Goal: Information Seeking & Learning: Learn about a topic

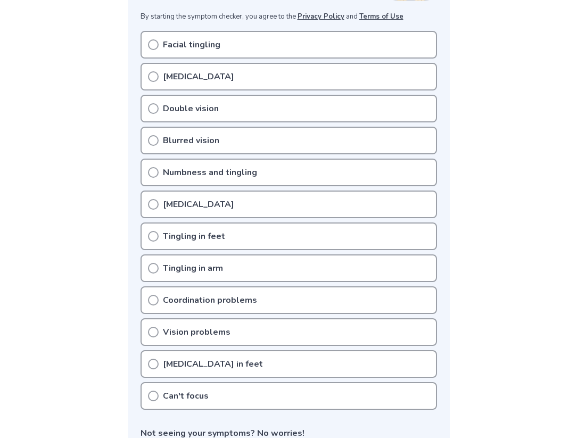
scroll to position [214, 0]
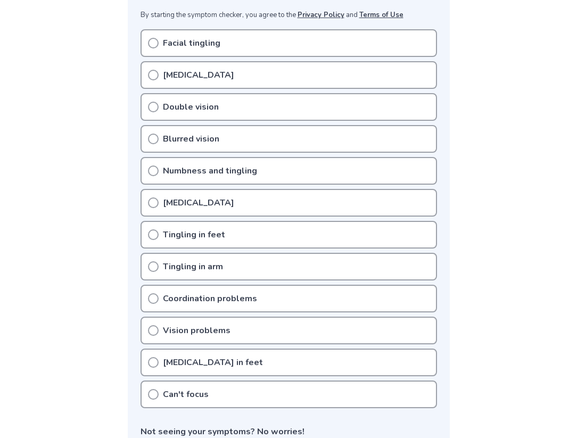
click at [260, 300] on div "Coordination problems" at bounding box center [289, 299] width 297 height 28
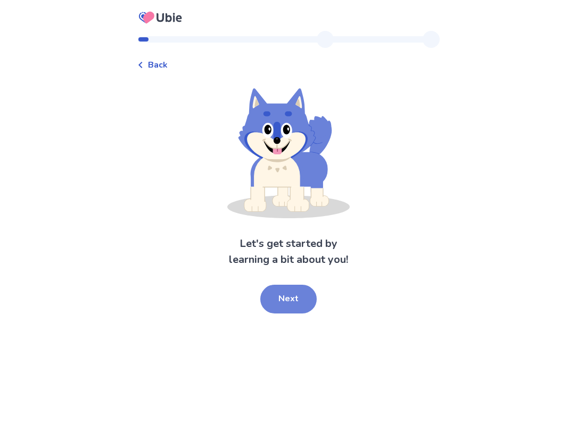
click at [289, 300] on button "Next" at bounding box center [288, 299] width 56 height 29
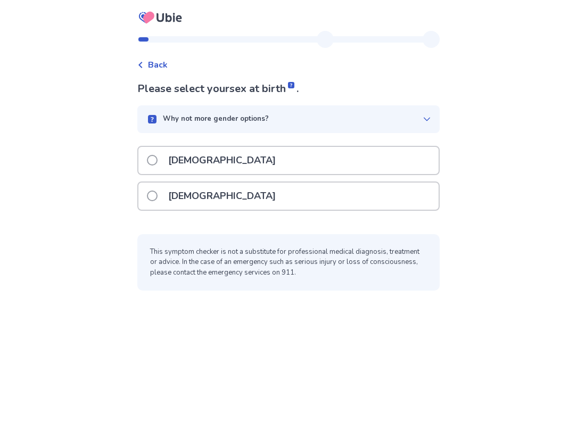
click at [222, 165] on div "Male" at bounding box center [288, 160] width 300 height 27
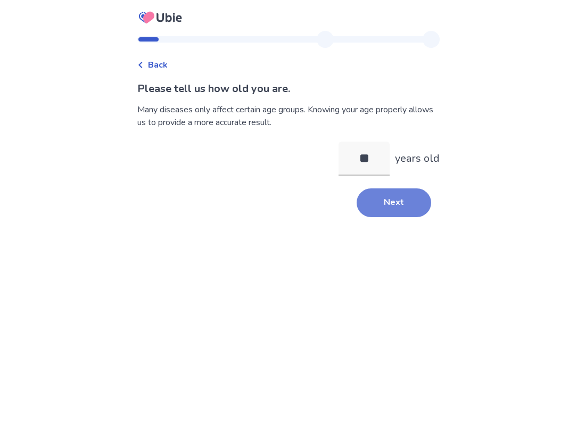
type input "**"
click at [389, 204] on button "Next" at bounding box center [394, 203] width 75 height 29
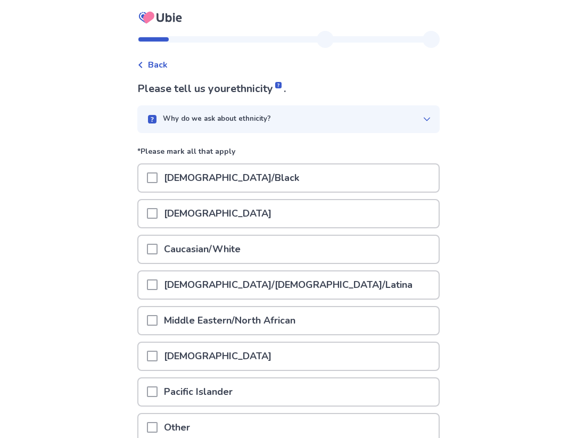
scroll to position [99, 0]
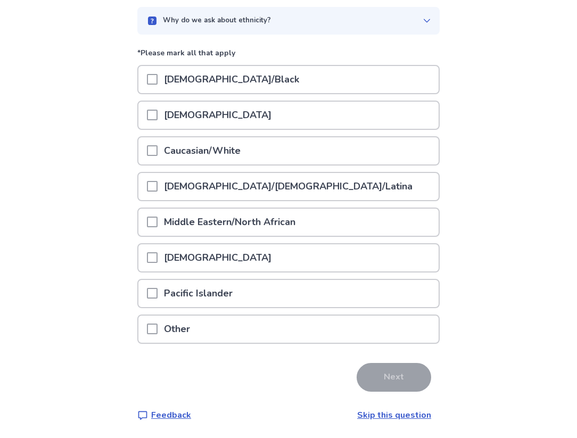
click at [271, 151] on div "Caucasian/White" at bounding box center [288, 150] width 300 height 27
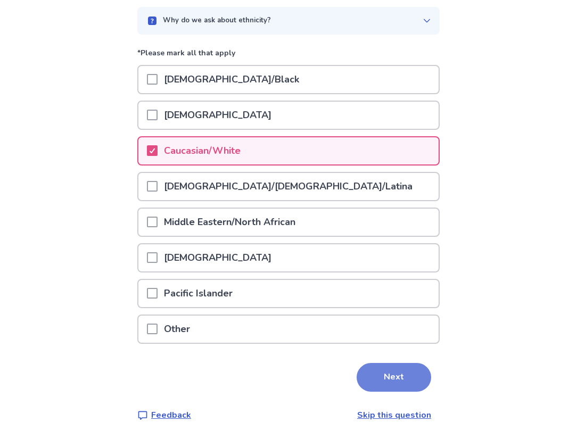
click at [383, 370] on button "Next" at bounding box center [394, 377] width 75 height 29
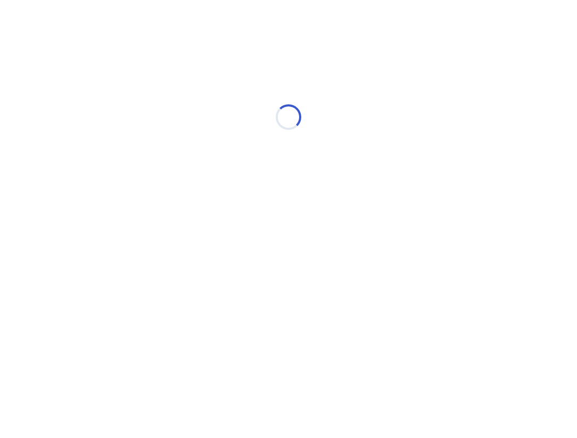
scroll to position [0, 0]
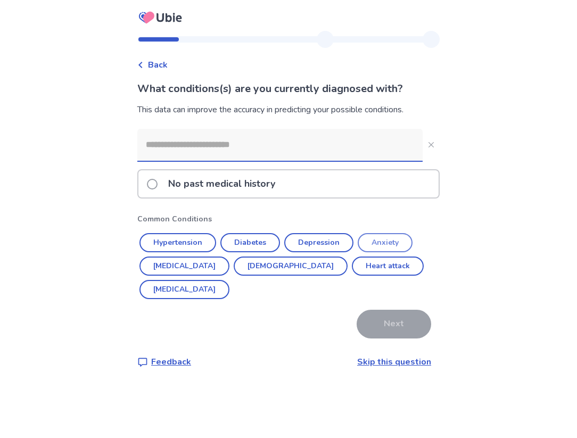
click at [382, 247] on button "Anxiety" at bounding box center [385, 242] width 55 height 19
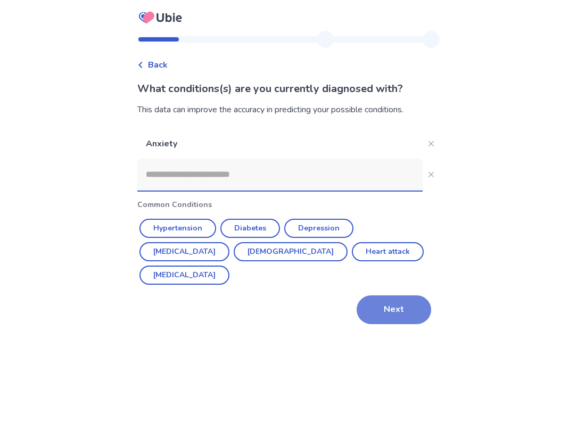
click at [383, 296] on button "Next" at bounding box center [394, 310] width 75 height 29
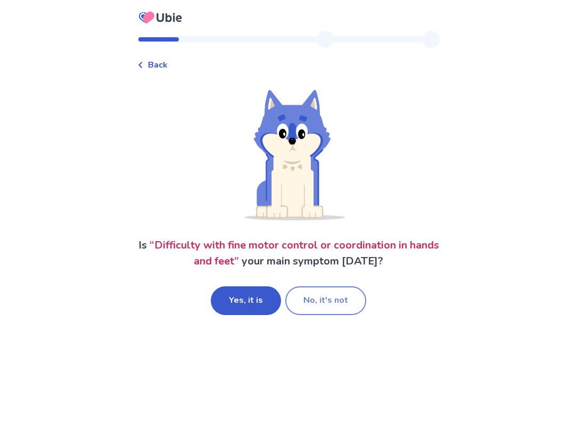
click at [311, 309] on button "No, it's not" at bounding box center [325, 301] width 81 height 29
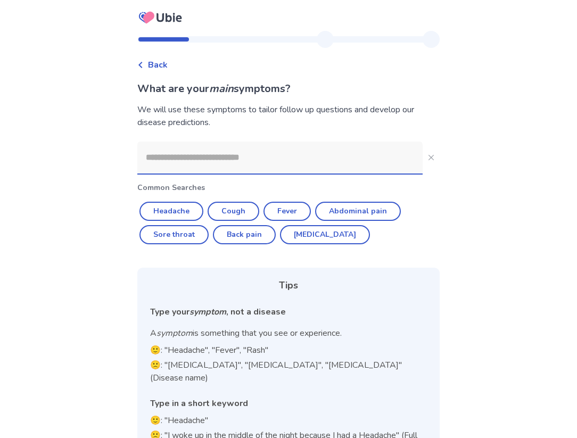
scroll to position [27, 0]
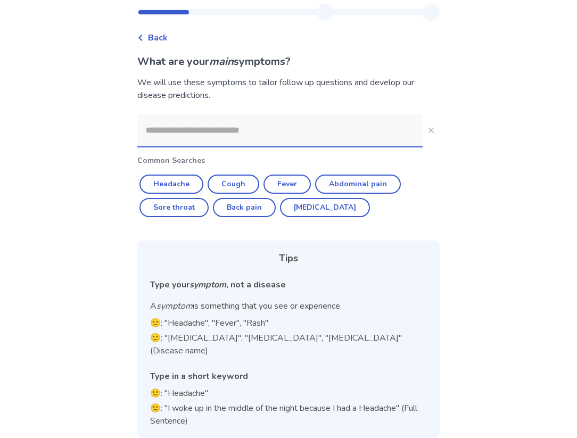
click at [233, 134] on input at bounding box center [279, 131] width 285 height 32
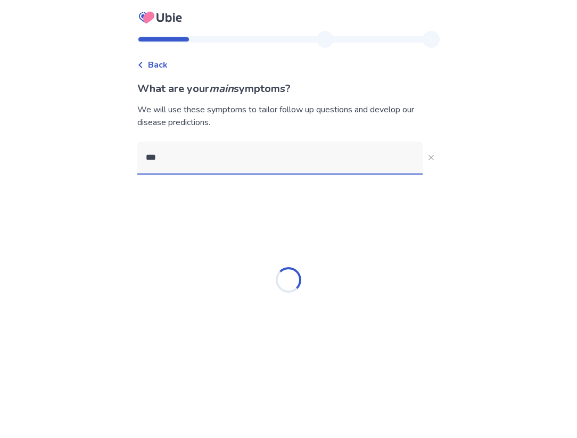
type input "****"
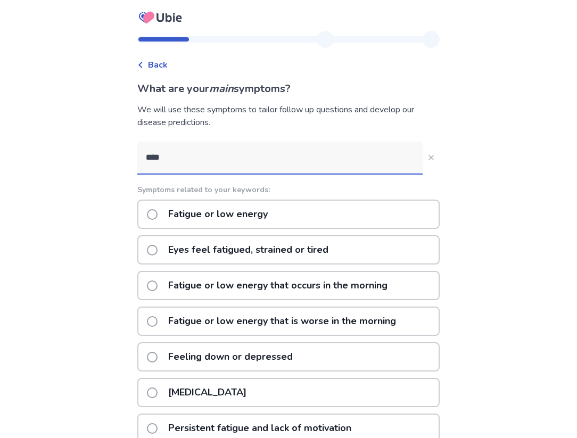
click at [226, 211] on p "Fatigue or low energy" at bounding box center [218, 214] width 112 height 27
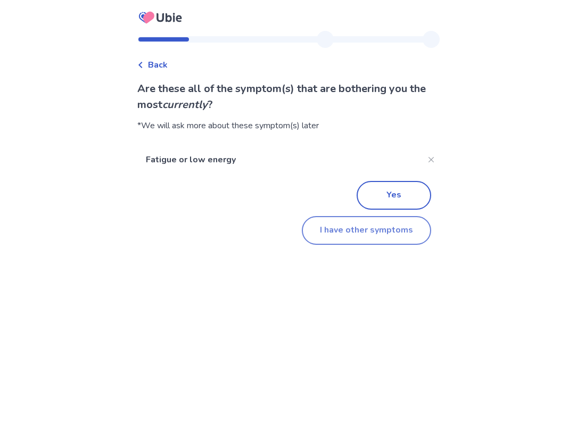
click at [355, 240] on button "I have other symptoms" at bounding box center [366, 230] width 129 height 29
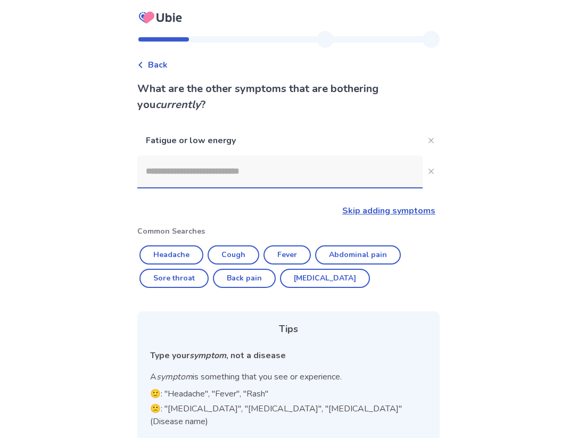
click at [235, 168] on input at bounding box center [279, 172] width 285 height 32
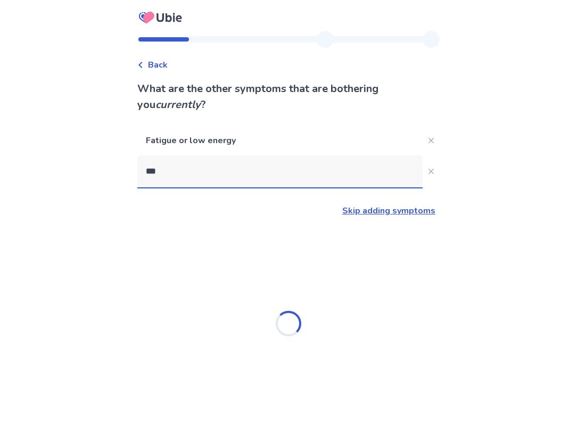
type input "****"
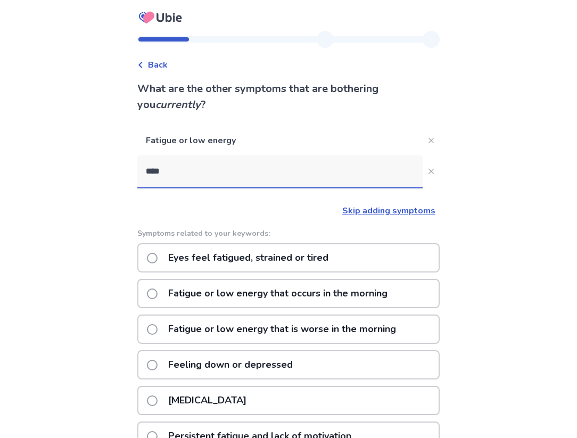
click at [264, 260] on p "Eyes feel fatigued, strained or tired" at bounding box center [248, 257] width 173 height 27
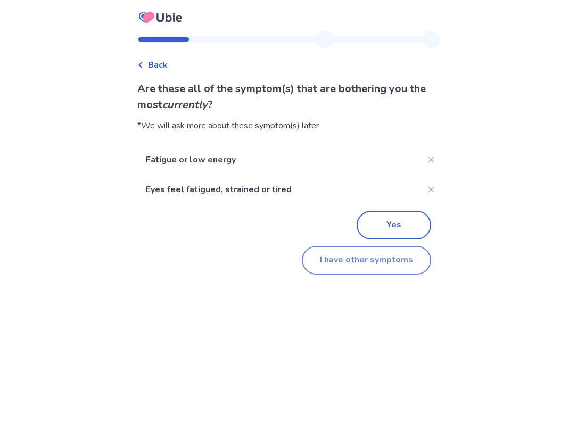
click at [368, 258] on button "I have other symptoms" at bounding box center [366, 260] width 129 height 29
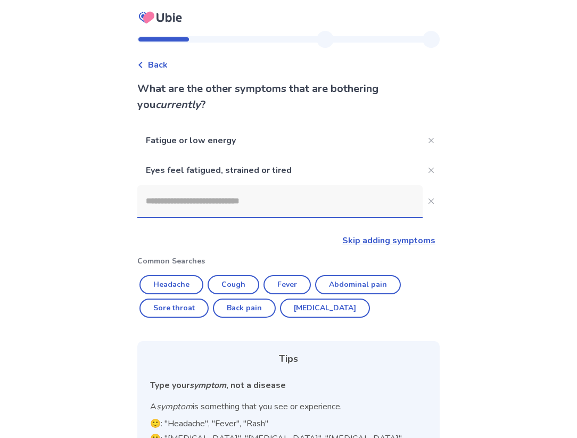
click at [256, 201] on input at bounding box center [279, 201] width 285 height 32
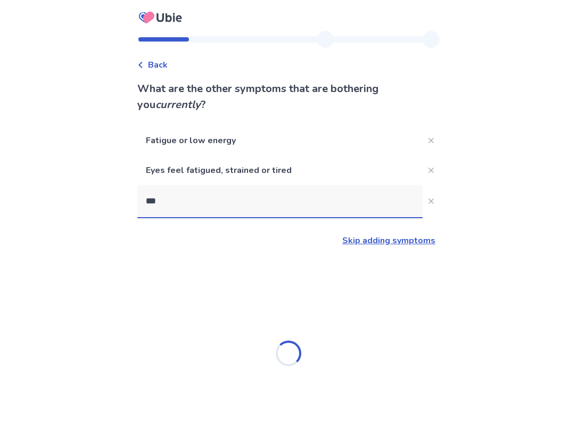
type input "****"
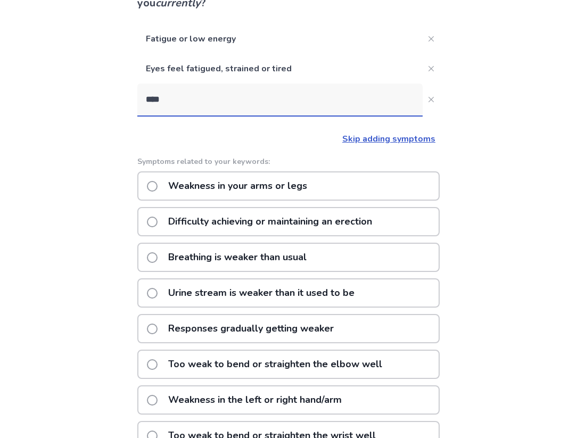
scroll to position [109, 0]
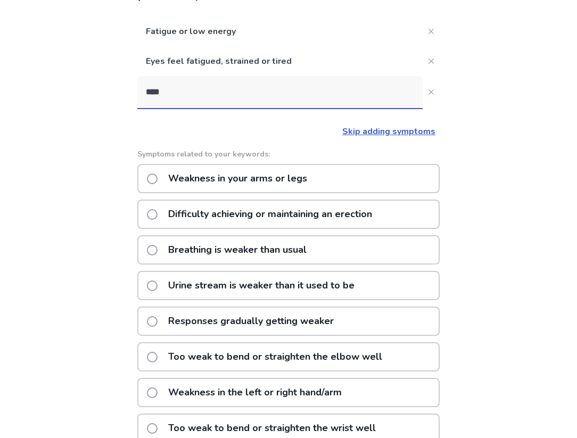
click at [297, 182] on p "Weakness in your arms or legs" at bounding box center [238, 178] width 152 height 27
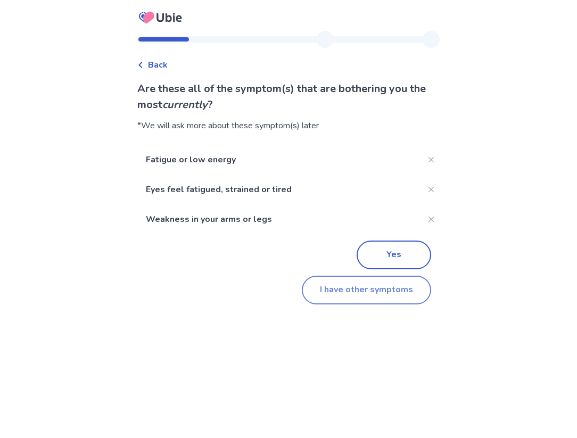
click at [385, 285] on button "I have other symptoms" at bounding box center [366, 290] width 129 height 29
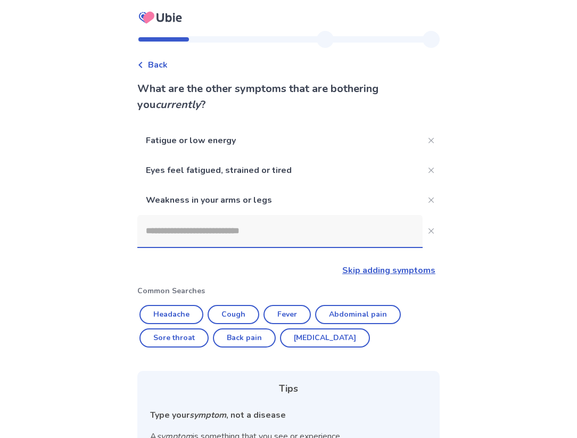
scroll to position [109, 0]
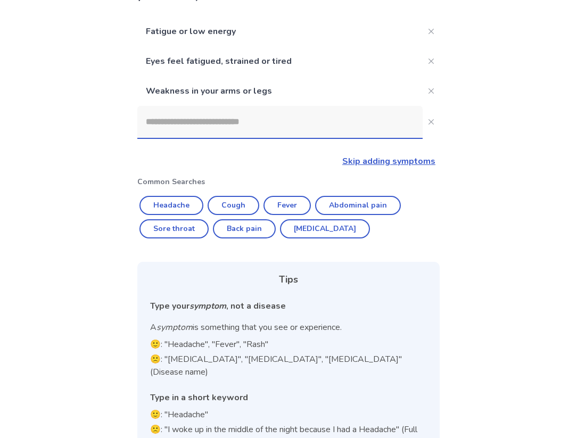
click at [279, 128] on input at bounding box center [279, 122] width 285 height 32
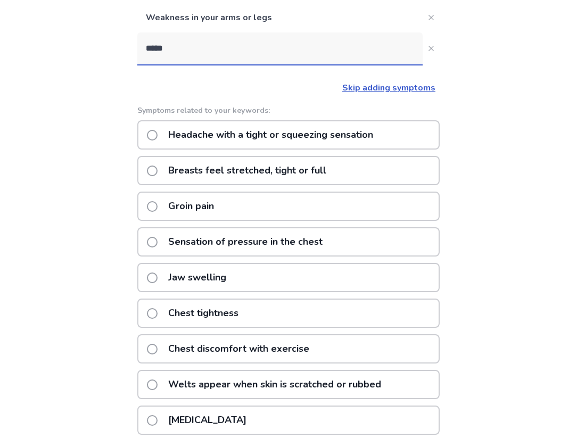
scroll to position [0, 0]
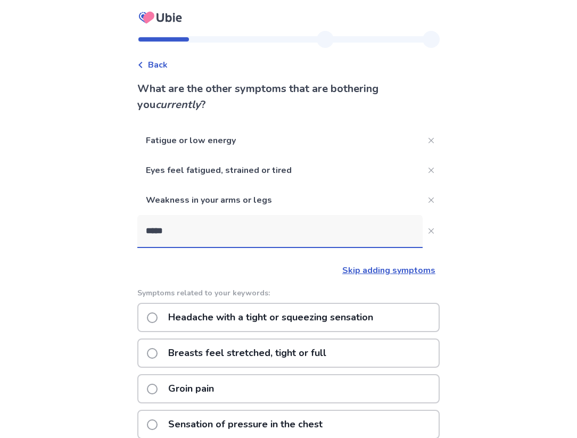
click at [183, 231] on input "*****" at bounding box center [279, 231] width 285 height 32
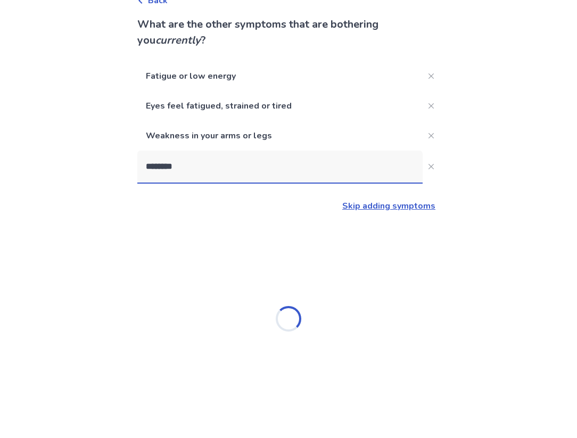
type input "*********"
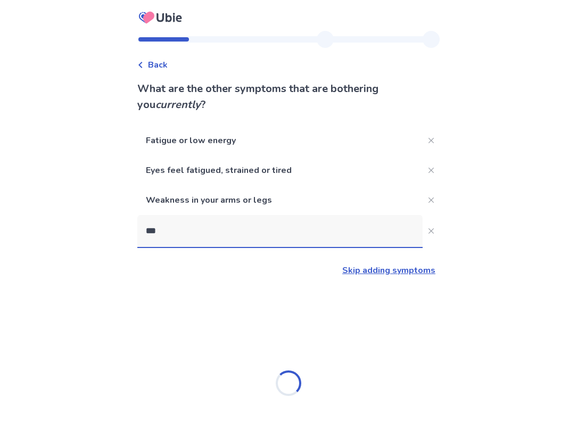
type input "****"
type input "******"
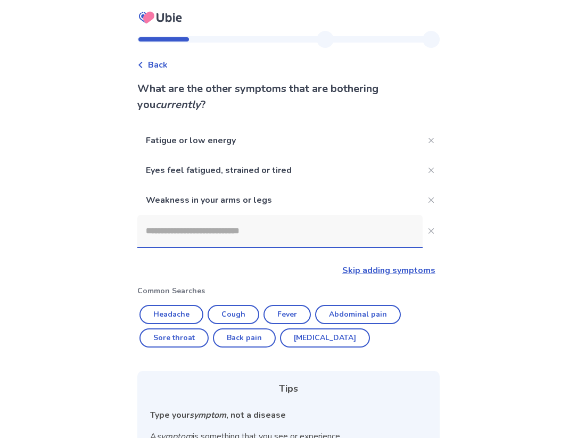
click at [267, 195] on p "Weakness in your arms or legs" at bounding box center [279, 200] width 285 height 30
click at [270, 238] on input at bounding box center [279, 231] width 285 height 32
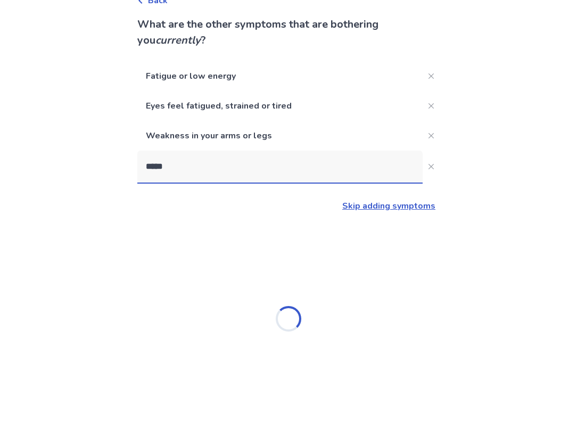
scroll to position [129, 0]
type input "****"
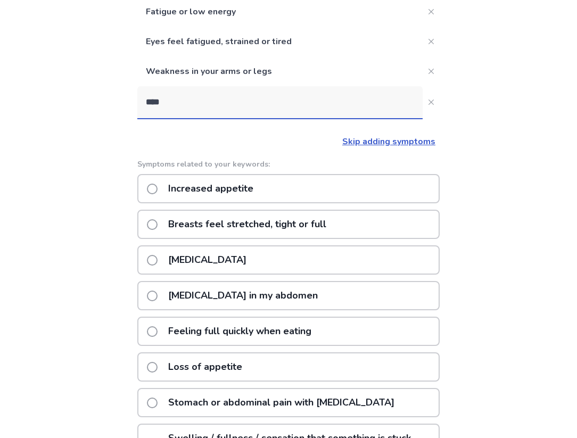
click at [245, 365] on p "Loss of appetite" at bounding box center [205, 367] width 87 height 27
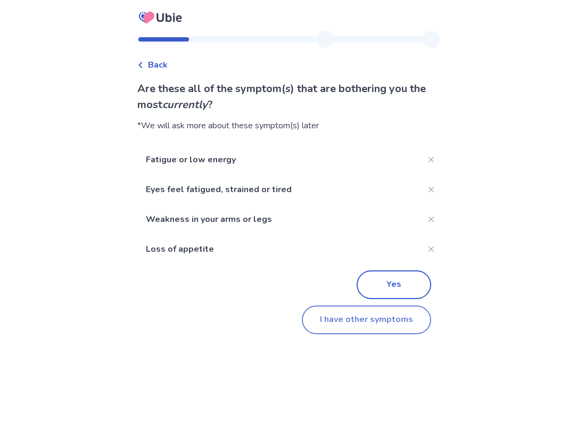
click at [358, 312] on button "I have other symptoms" at bounding box center [366, 320] width 129 height 29
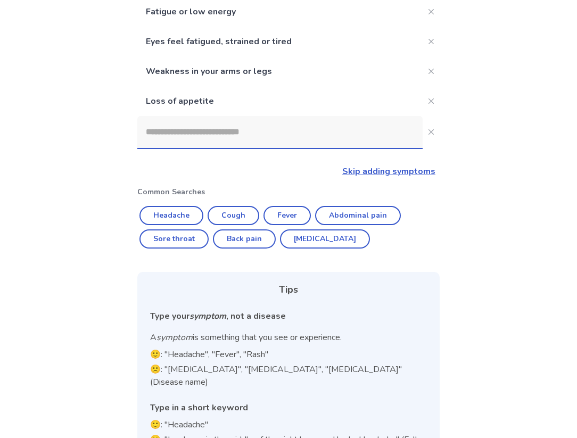
click at [243, 125] on input at bounding box center [279, 132] width 285 height 32
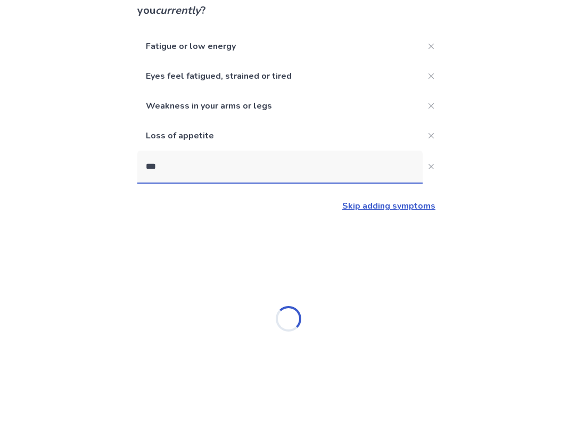
type input "****"
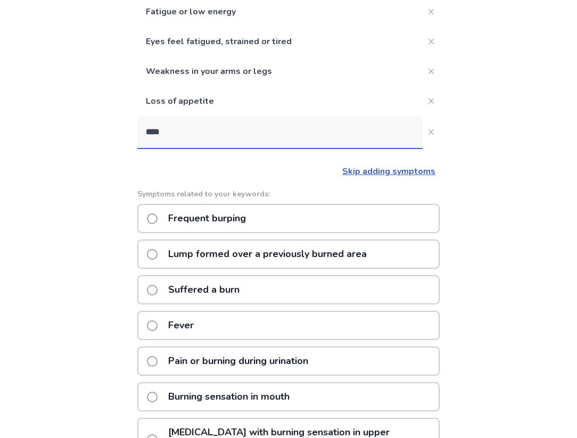
click at [225, 215] on p "Frequent burping" at bounding box center [207, 218] width 91 height 27
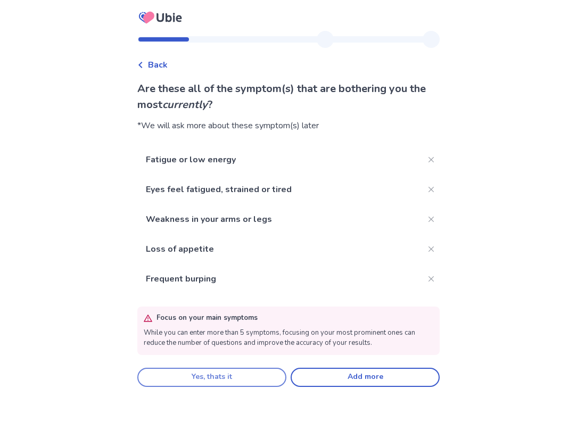
click at [258, 376] on button "Yes, thats it" at bounding box center [211, 377] width 149 height 19
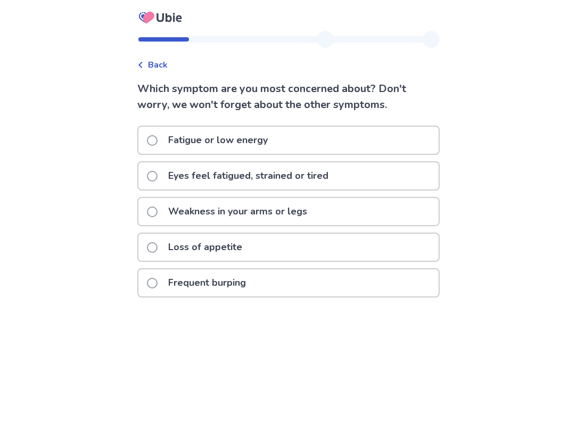
click at [236, 144] on p "Fatigue or low energy" at bounding box center [218, 140] width 112 height 27
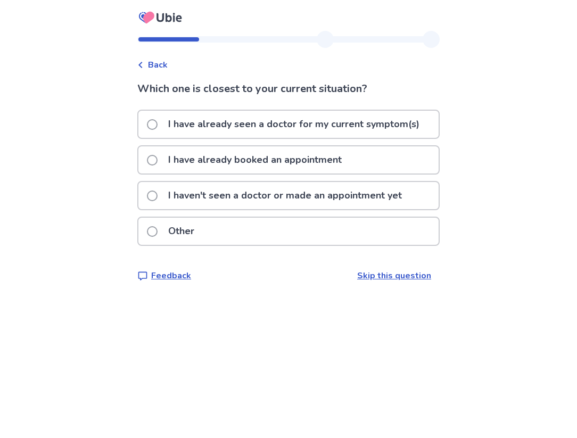
click at [268, 193] on p "I haven't seen a doctor or made an appointment yet" at bounding box center [285, 195] width 247 height 27
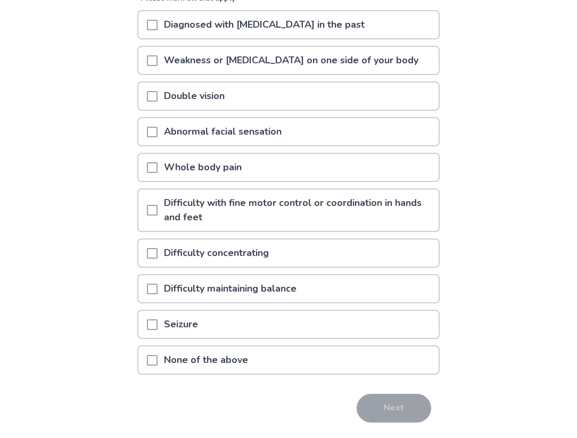
scroll to position [133, 0]
click at [275, 248] on p "Difficulty concentrating" at bounding box center [217, 253] width 118 height 27
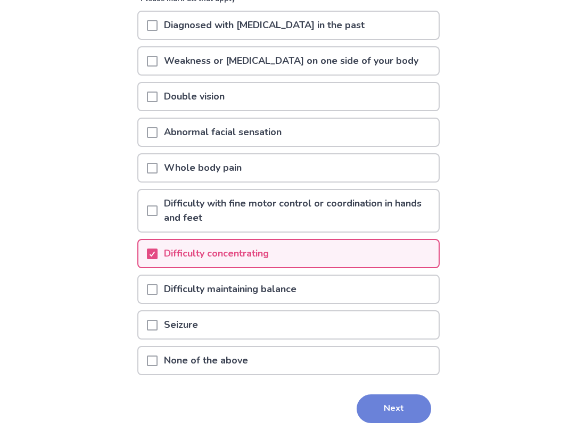
click at [384, 412] on button "Next" at bounding box center [394, 409] width 75 height 29
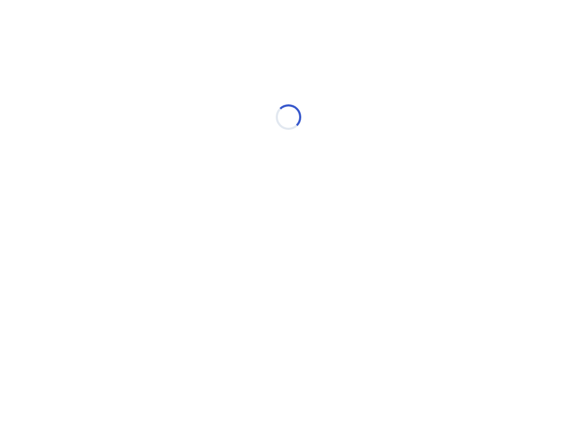
scroll to position [0, 0]
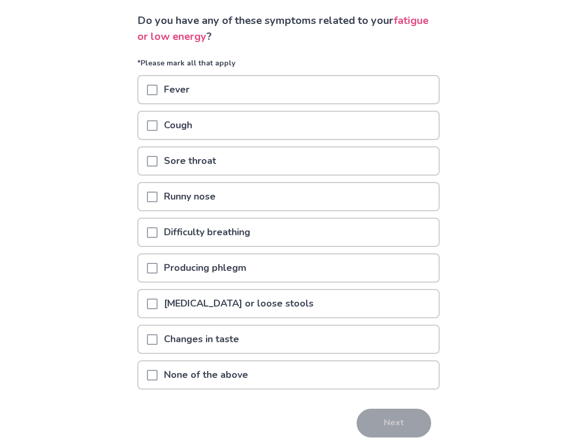
scroll to position [77, 0]
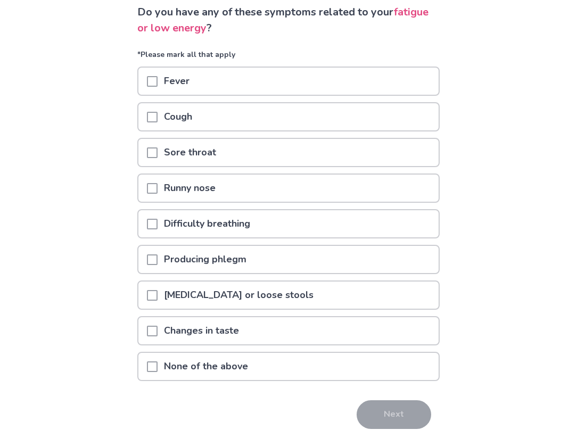
click at [321, 375] on div "None of the above" at bounding box center [288, 366] width 300 height 27
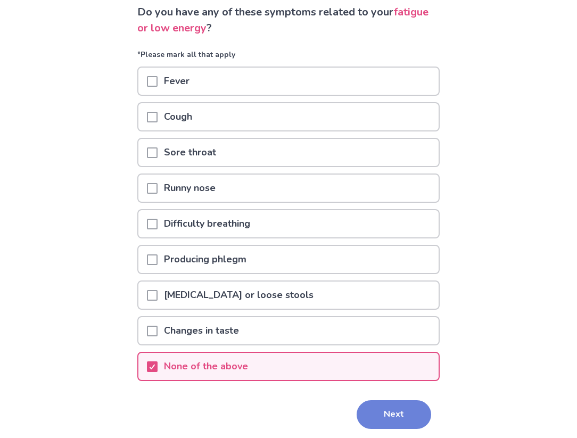
click at [379, 413] on button "Next" at bounding box center [394, 415] width 75 height 29
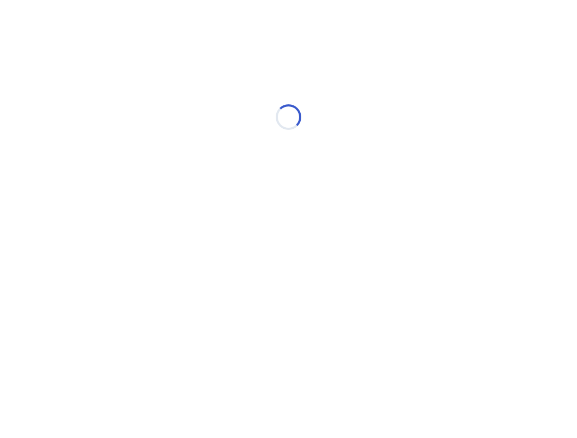
scroll to position [0, 0]
select select "*"
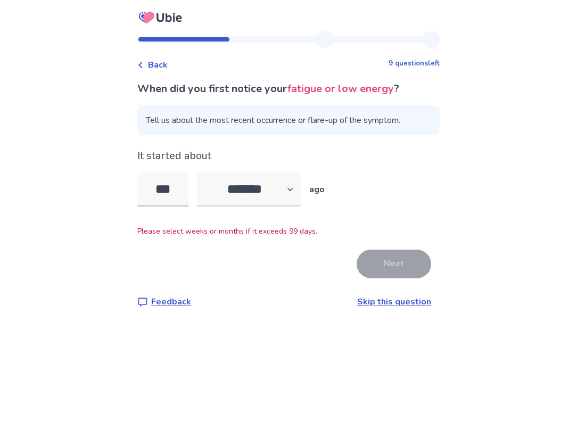
type input "***"
click at [238, 188] on select "******* ****** ******* ******** *******" at bounding box center [249, 190] width 104 height 34
select select "*"
click at [203, 173] on select "******* ****** ******* ******** *******" at bounding box center [249, 190] width 104 height 34
drag, startPoint x: 186, startPoint y: 192, endPoint x: 137, endPoint y: 190, distance: 49.0
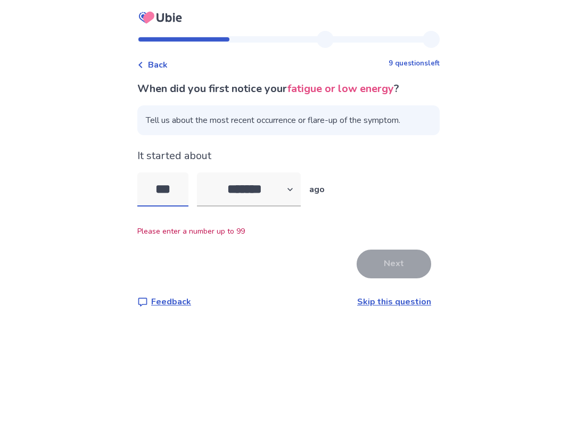
click at [137, 190] on div "Back 9 questions left When did you first notice your fatigue or low energy ? Te…" at bounding box center [289, 178] width 320 height 295
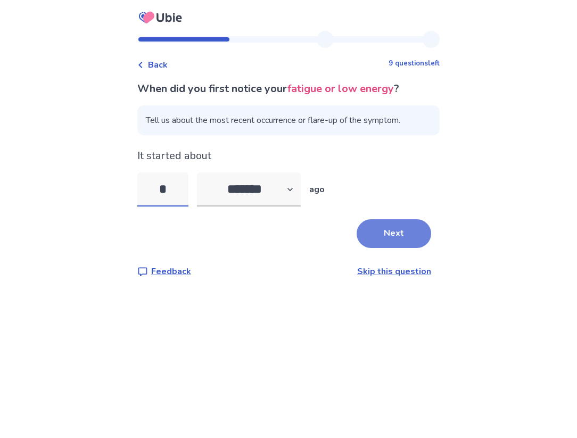
type input "*"
click at [383, 240] on button "Next" at bounding box center [394, 233] width 75 height 29
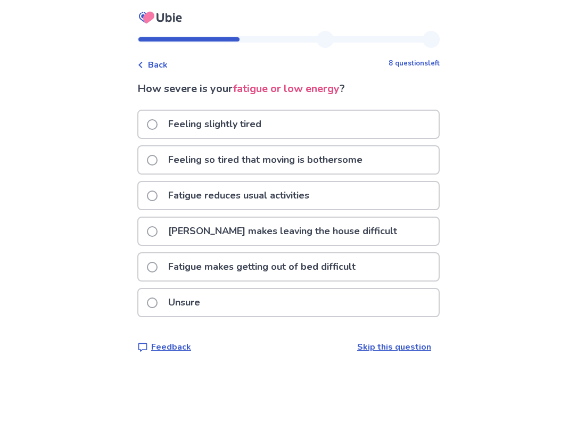
click at [279, 194] on p "Fatigue reduces usual activities" at bounding box center [239, 195] width 154 height 27
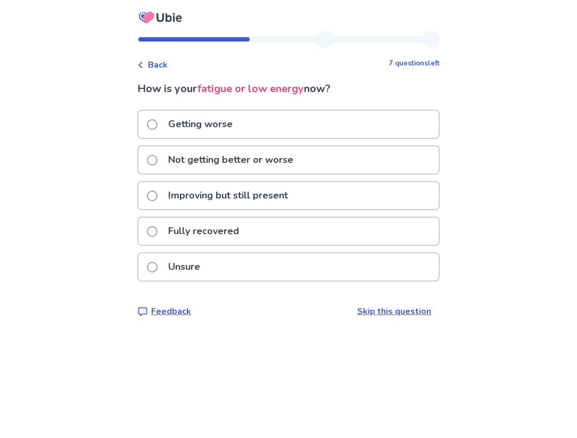
click at [279, 165] on p "Not getting better or worse" at bounding box center [231, 159] width 138 height 27
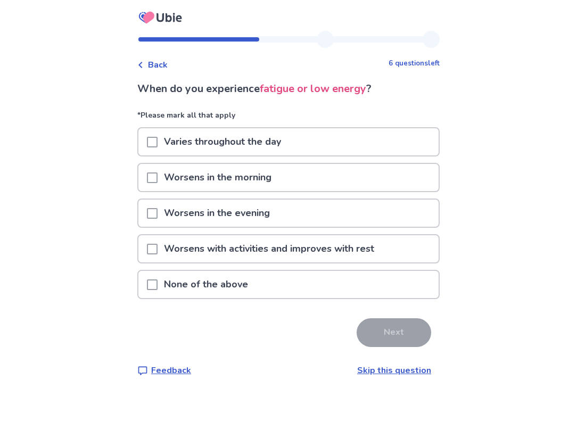
click at [269, 136] on p "Varies throughout the day" at bounding box center [223, 141] width 130 height 27
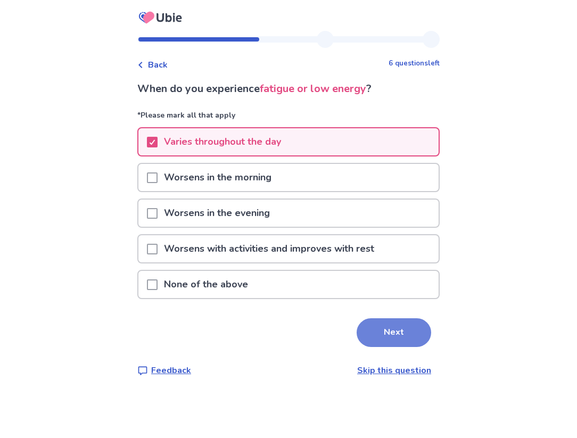
click at [369, 324] on button "Next" at bounding box center [394, 332] width 75 height 29
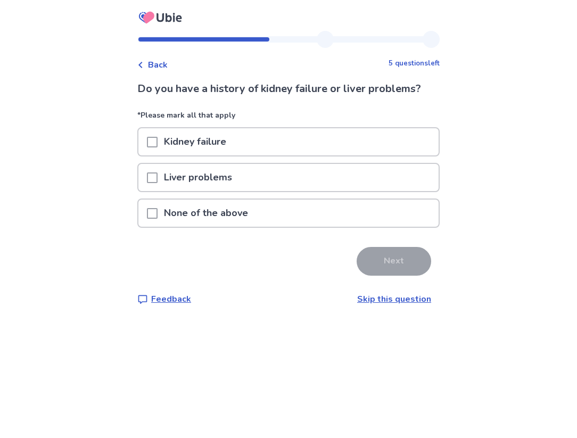
click at [302, 217] on div "None of the above" at bounding box center [288, 213] width 300 height 27
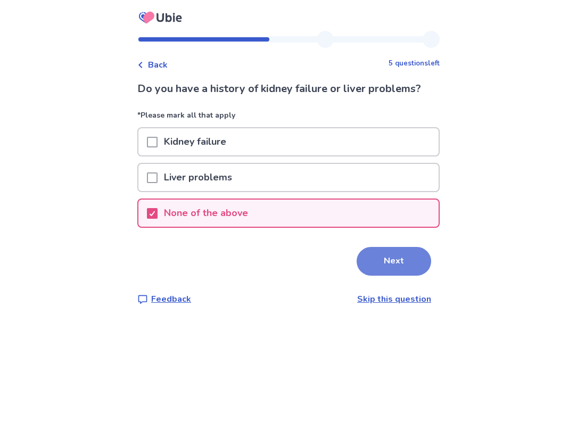
click at [393, 272] on button "Next" at bounding box center [394, 261] width 75 height 29
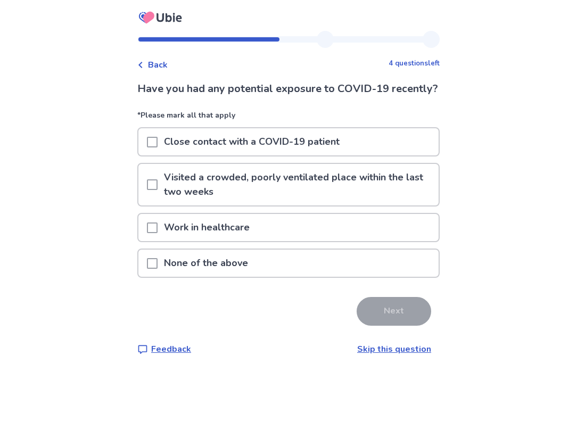
click at [370, 270] on div "None of the above" at bounding box center [288, 263] width 300 height 27
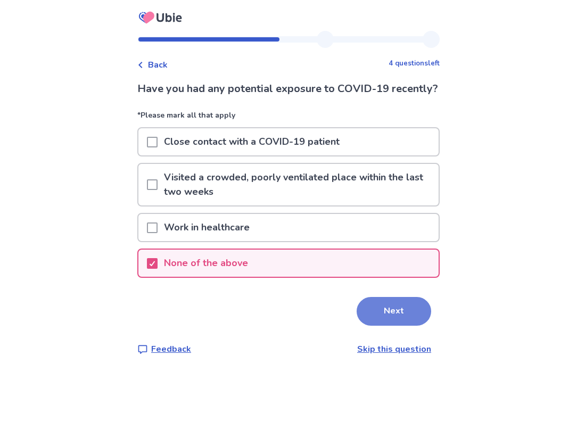
click at [410, 326] on button "Next" at bounding box center [394, 311] width 75 height 29
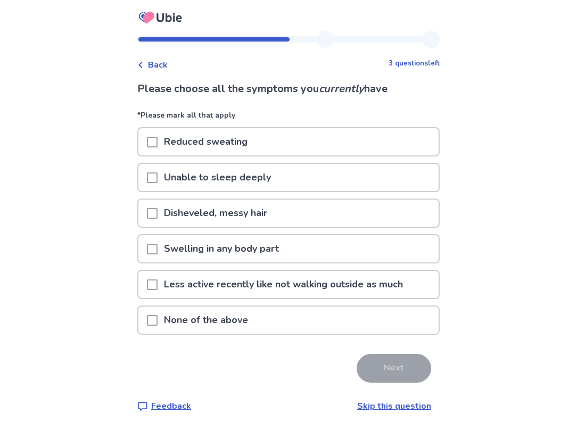
click at [368, 320] on div "None of the above" at bounding box center [288, 320] width 300 height 27
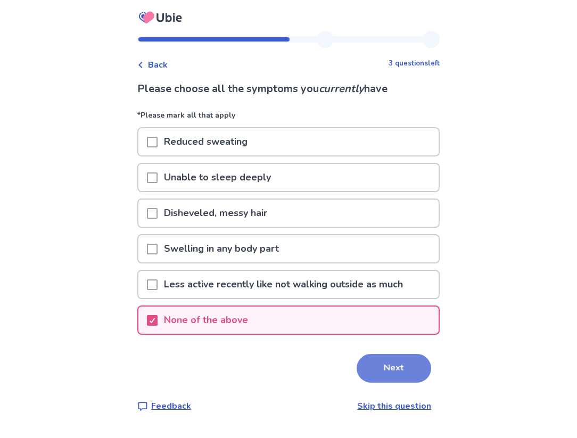
click at [393, 372] on button "Next" at bounding box center [394, 368] width 75 height 29
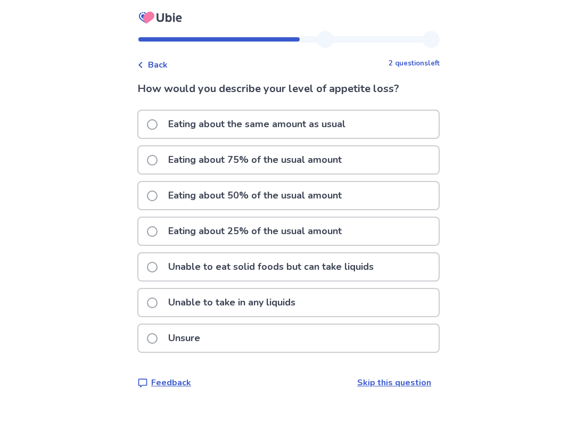
click at [304, 166] on p "Eating about 75% of the usual amount" at bounding box center [255, 159] width 186 height 27
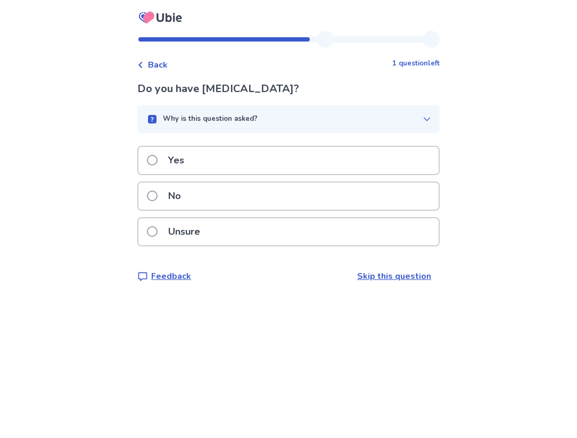
click at [304, 198] on div "No" at bounding box center [288, 196] width 300 height 27
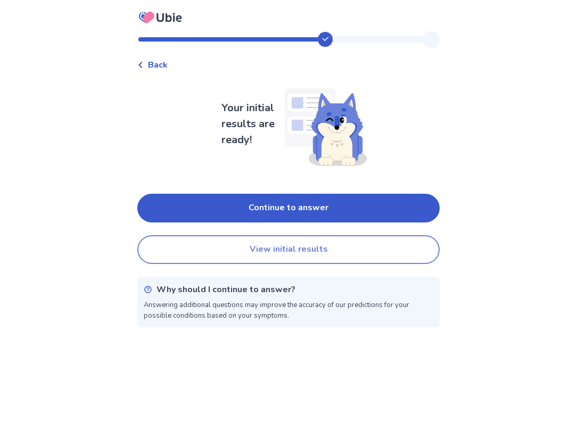
click at [313, 244] on button "View initial results" at bounding box center [288, 249] width 303 height 29
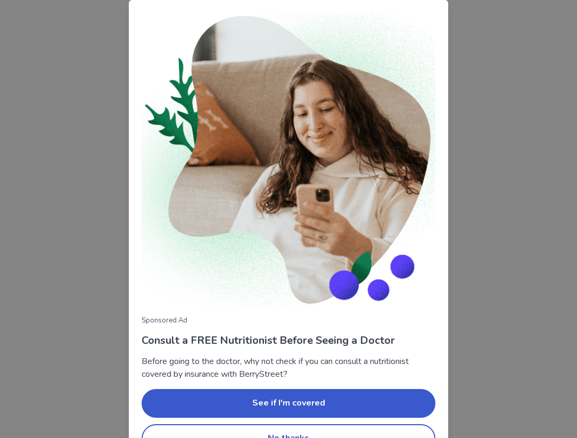
scroll to position [27, 0]
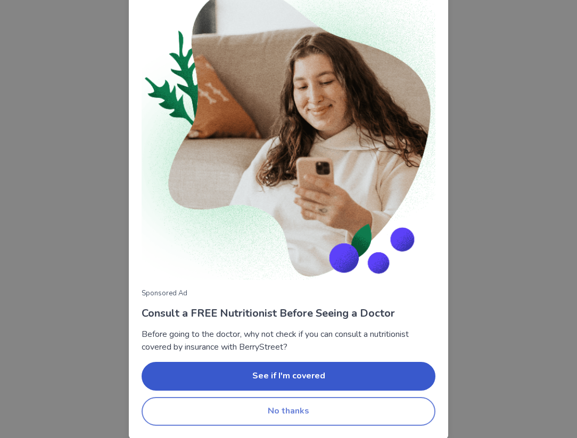
click at [378, 407] on button "No thanks" at bounding box center [289, 411] width 294 height 29
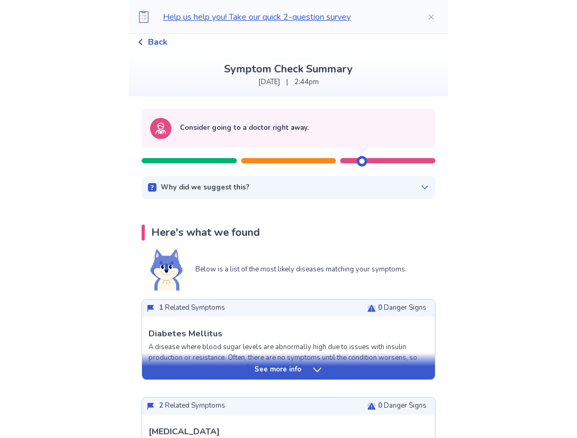
scroll to position [0, 0]
